Goal: Navigation & Orientation: Find specific page/section

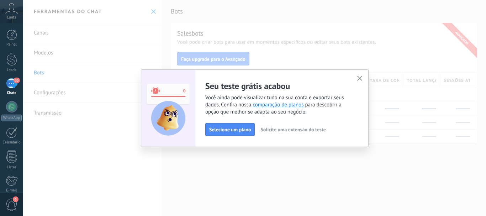
click at [360, 81] on span "button" at bounding box center [359, 79] width 5 height 6
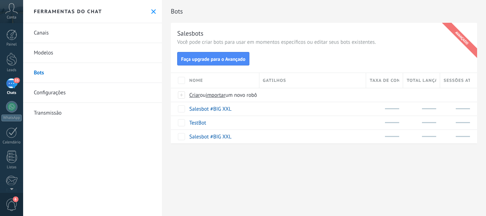
click at [14, 89] on link "33 Chats" at bounding box center [11, 86] width 23 height 17
